Goal: Complete application form

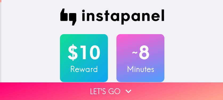
scroll to position [27, 0]
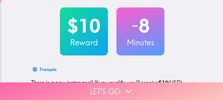
drag, startPoint x: 0, startPoint y: 0, endPoint x: 170, endPoint y: 87, distance: 191.1
click at [170, 87] on button "Let's go" at bounding box center [111, 91] width 223 height 18
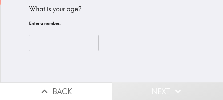
click at [63, 46] on input "number" at bounding box center [64, 43] width 70 height 17
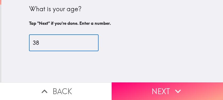
type input "38"
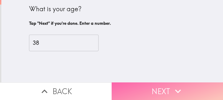
click at [158, 84] on button "Next" at bounding box center [168, 91] width 112 height 18
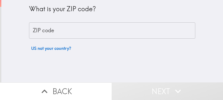
click at [131, 33] on input "ZIP code" at bounding box center [112, 30] width 166 height 17
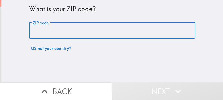
paste input "33621"
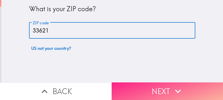
type input "33621"
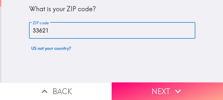
click at [168, 90] on button "Next" at bounding box center [168, 91] width 112 height 18
